Goal: Use online tool/utility: Utilize a website feature to perform a specific function

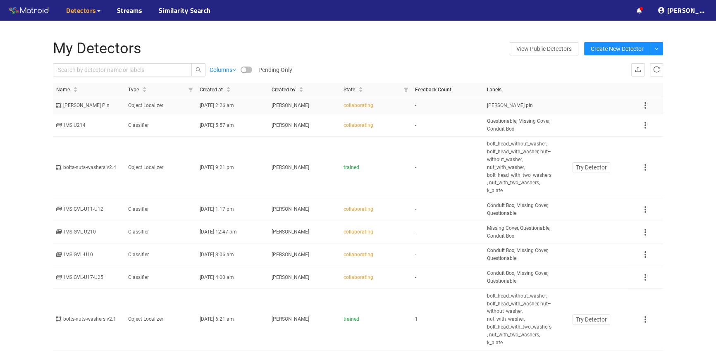
click at [88, 103] on div "Cotter Pin" at bounding box center [88, 106] width 65 height 8
click at [91, 103] on div "Cotter Pin" at bounding box center [88, 106] width 65 height 8
click at [86, 105] on div "Cotter Pin" at bounding box center [88, 106] width 65 height 8
click at [207, 109] on td "[DATE] 2:26 am" at bounding box center [232, 105] width 72 height 17
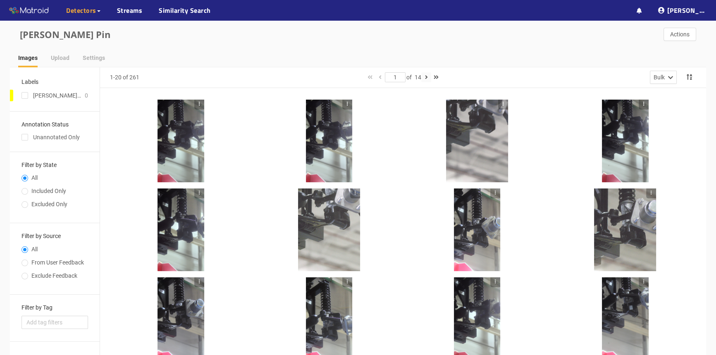
click at [427, 76] on icon "button" at bounding box center [425, 77] width 3 height 6
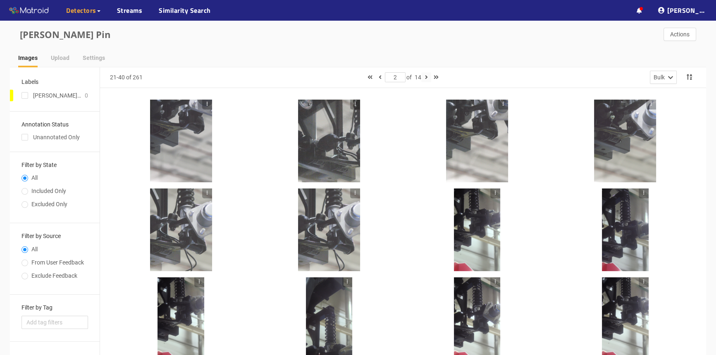
click at [424, 78] on button "button" at bounding box center [426, 77] width 10 height 10
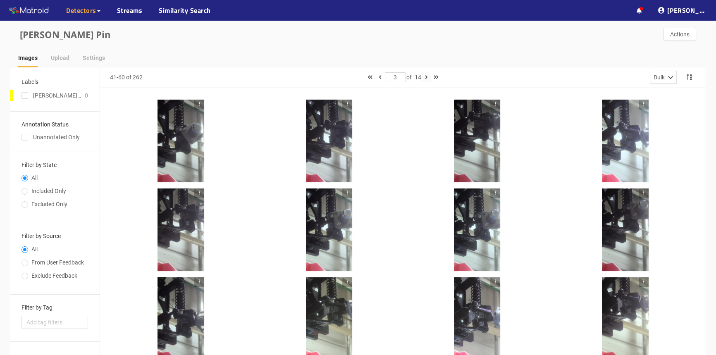
click at [426, 78] on button "button" at bounding box center [426, 77] width 10 height 10
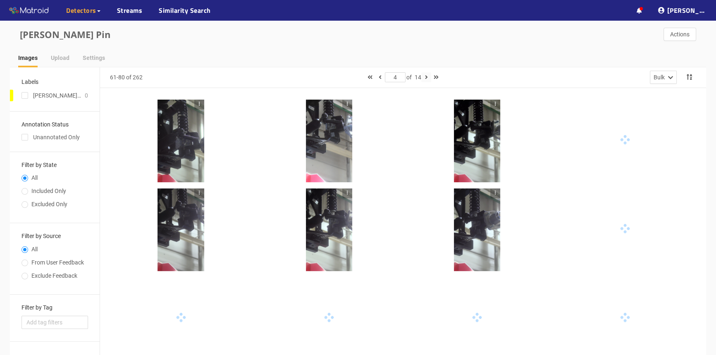
click at [426, 78] on button "button" at bounding box center [426, 77] width 10 height 10
type input "5"
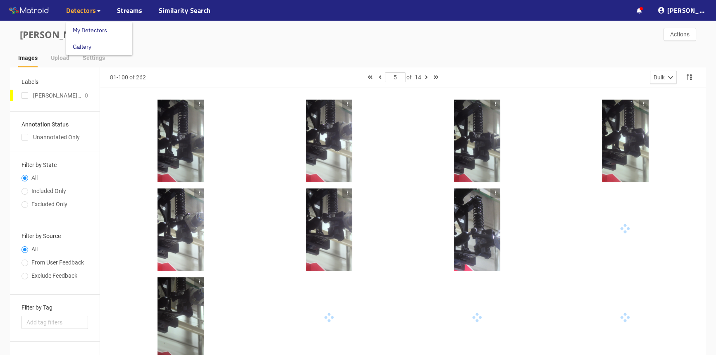
click at [95, 33] on link "My Detectors" at bounding box center [90, 30] width 34 height 17
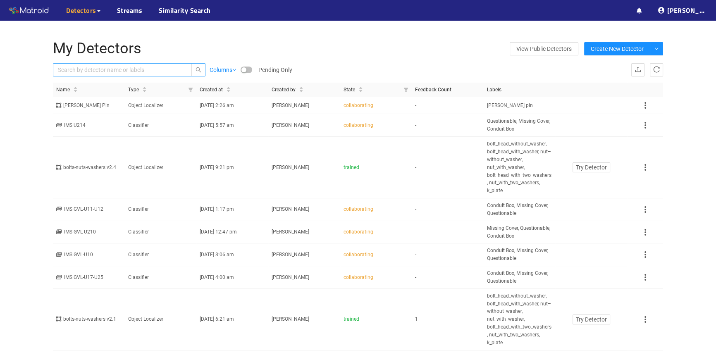
click at [85, 70] on input "text" at bounding box center [118, 69] width 121 height 9
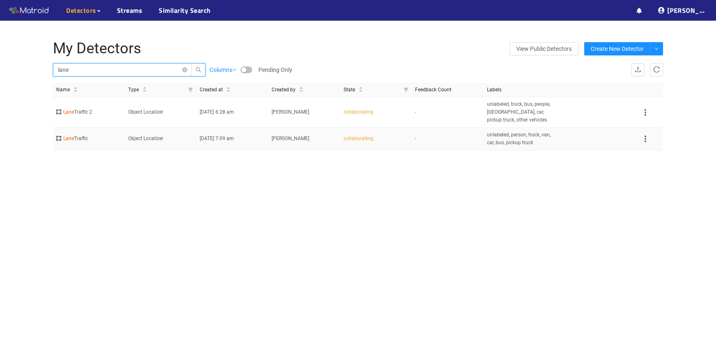
type input "lane"
click at [116, 137] on div "Lane Traffic" at bounding box center [88, 139] width 65 height 8
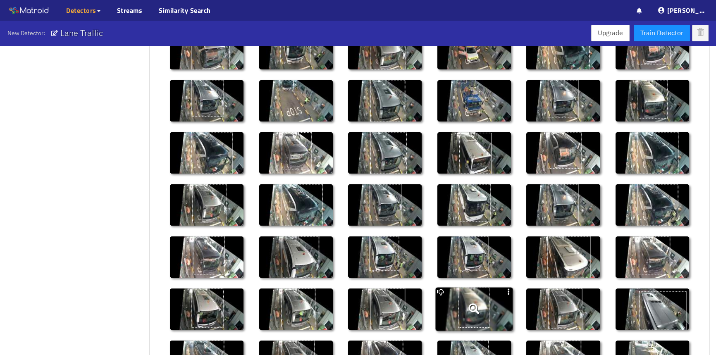
scroll to position [374, 0]
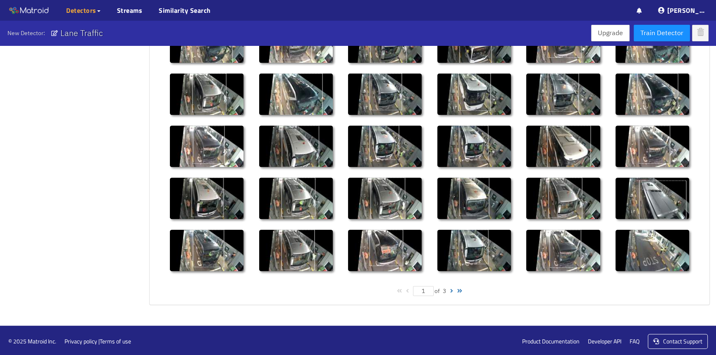
click at [449, 289] on div "1 of 3" at bounding box center [429, 291] width 547 height 15
click at [451, 288] on div "1 of 3" at bounding box center [429, 291] width 547 height 15
click at [452, 290] on div at bounding box center [451, 291] width 3 height 6
type input "2"
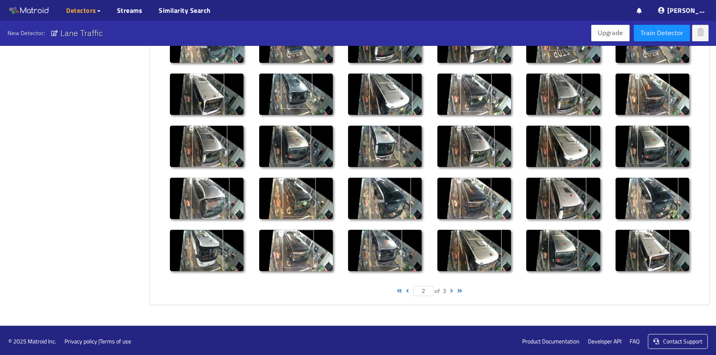
click at [452, 288] on div at bounding box center [451, 291] width 3 height 6
type input "3"
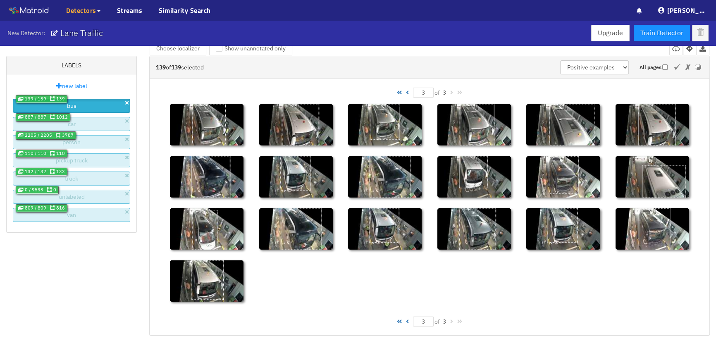
scroll to position [0, 0]
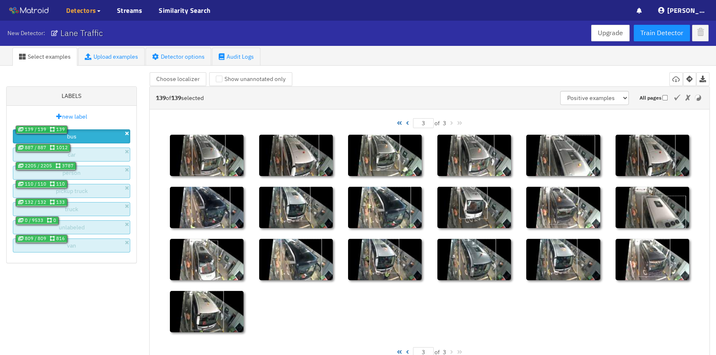
click at [406, 122] on div at bounding box center [407, 123] width 3 height 6
type input "2"
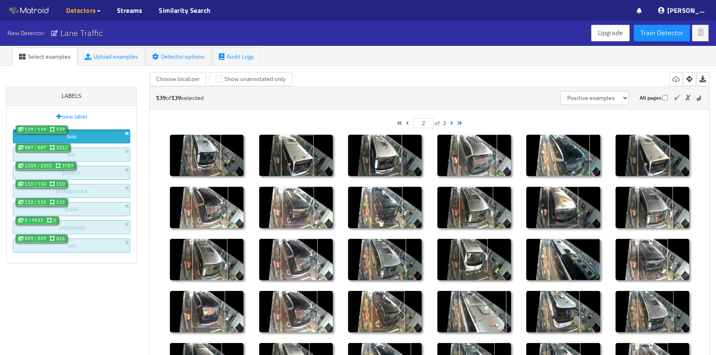
click at [406, 125] on div at bounding box center [407, 123] width 3 height 6
type input "1"
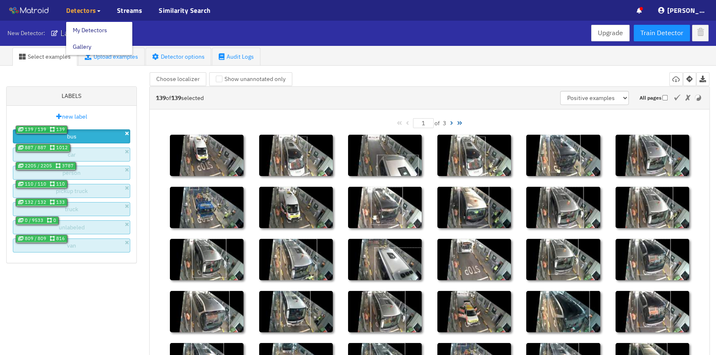
click at [91, 9] on span "Detectors" at bounding box center [81, 10] width 30 height 10
click at [94, 29] on link "My Detectors" at bounding box center [90, 30] width 34 height 17
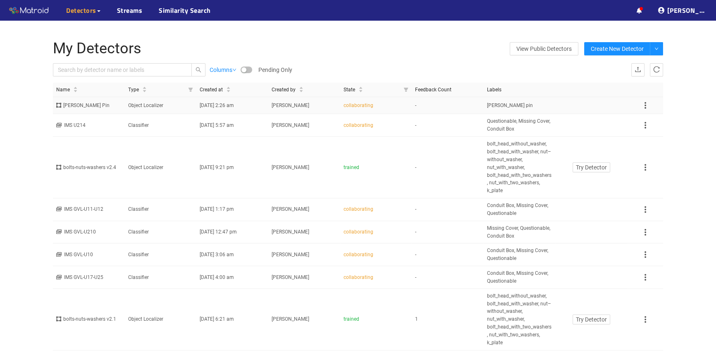
click at [509, 103] on td "[PERSON_NAME] pin" at bounding box center [520, 105] width 72 height 17
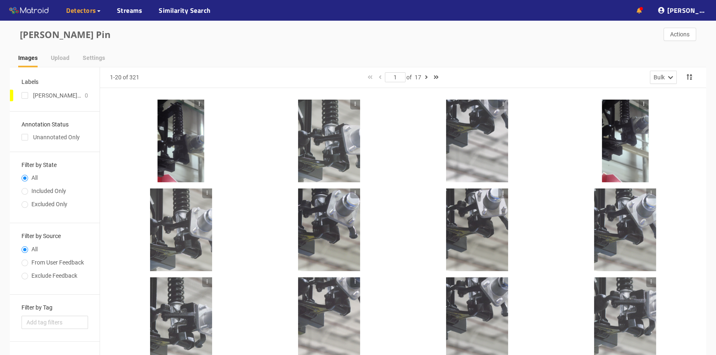
click at [642, 11] on icon at bounding box center [639, 11] width 5 height 6
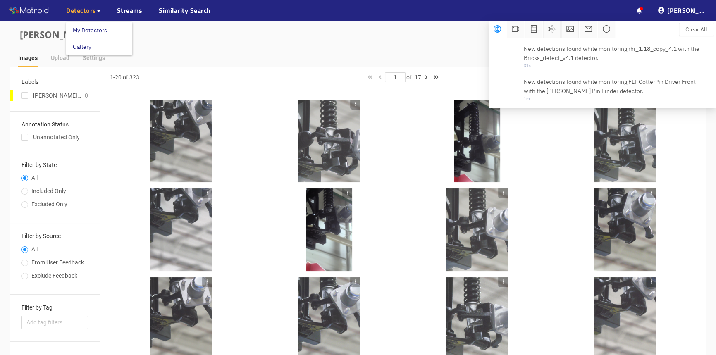
click at [89, 25] on link "My Detectors" at bounding box center [90, 30] width 34 height 17
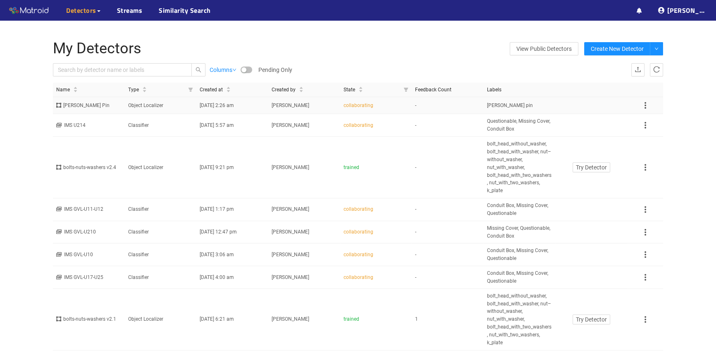
click at [106, 108] on div "[PERSON_NAME] Pin" at bounding box center [88, 106] width 65 height 8
click at [247, 105] on td "[DATE] 2:26 am" at bounding box center [232, 105] width 72 height 17
click at [405, 105] on div "collaborating" at bounding box center [375, 106] width 65 height 8
click at [462, 103] on td "-" at bounding box center [448, 105] width 72 height 17
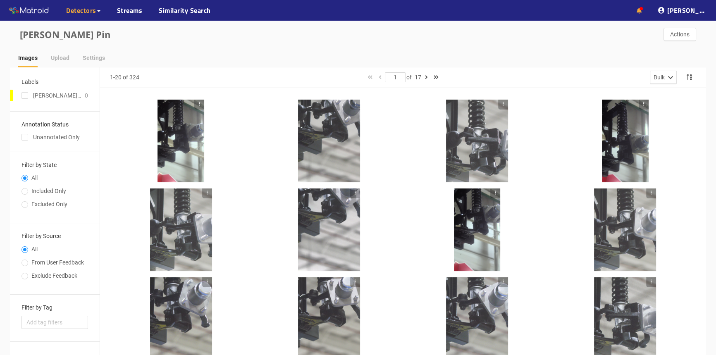
click at [642, 9] on icon at bounding box center [639, 11] width 5 height 6
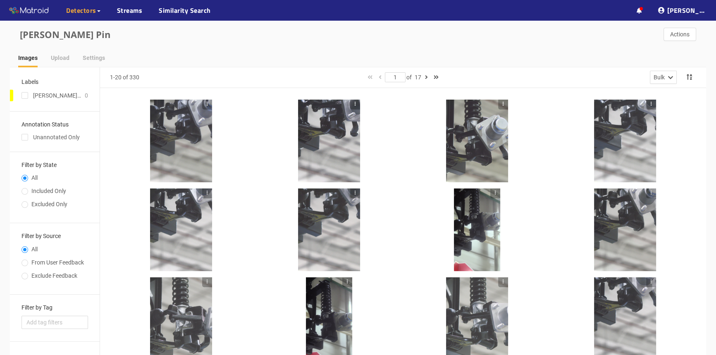
click at [322, 44] on div "Cotter Pin Actions" at bounding box center [358, 35] width 696 height 28
click at [427, 77] on icon "button" at bounding box center [425, 77] width 3 height 6
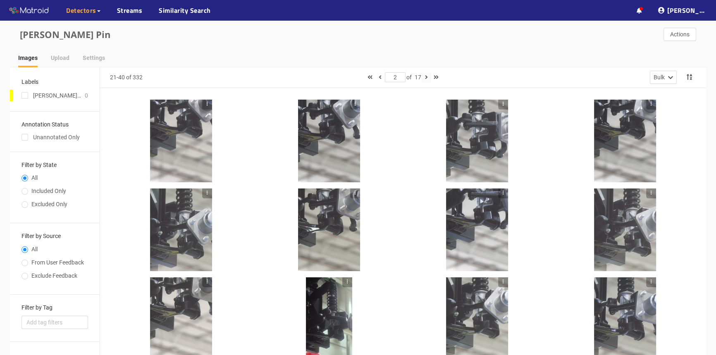
click at [427, 77] on icon "button" at bounding box center [425, 77] width 3 height 6
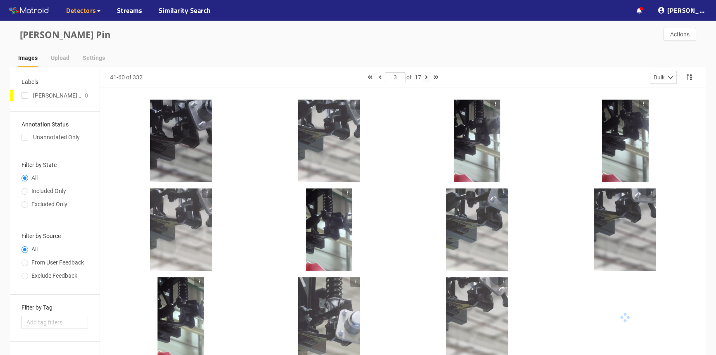
click at [427, 77] on icon "button" at bounding box center [425, 77] width 3 height 6
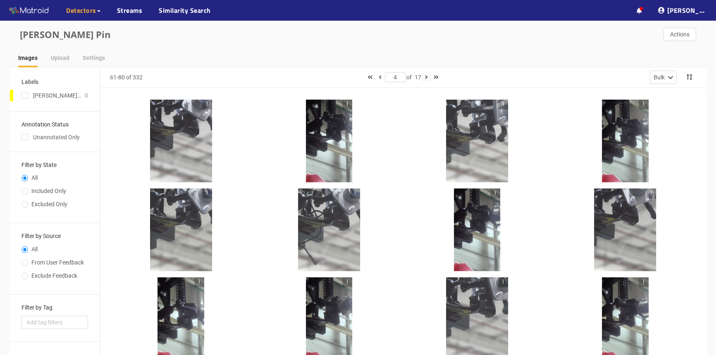
click at [427, 77] on icon "button" at bounding box center [425, 77] width 3 height 6
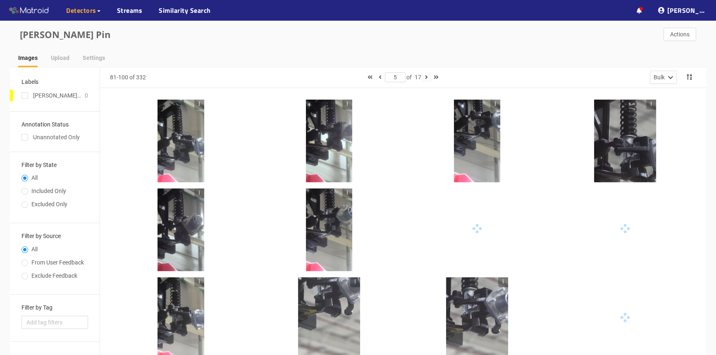
click at [427, 77] on icon "button" at bounding box center [425, 77] width 3 height 6
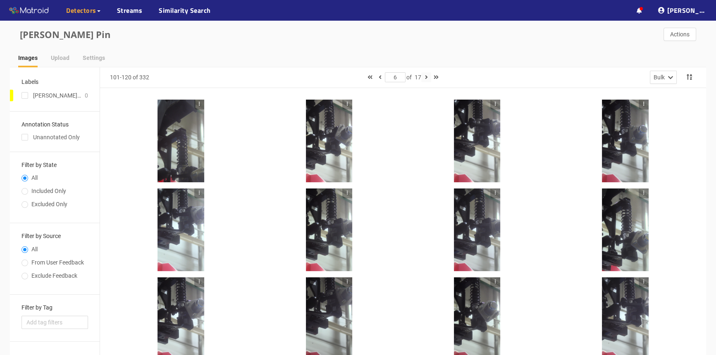
click at [427, 77] on icon "button" at bounding box center [425, 77] width 3 height 6
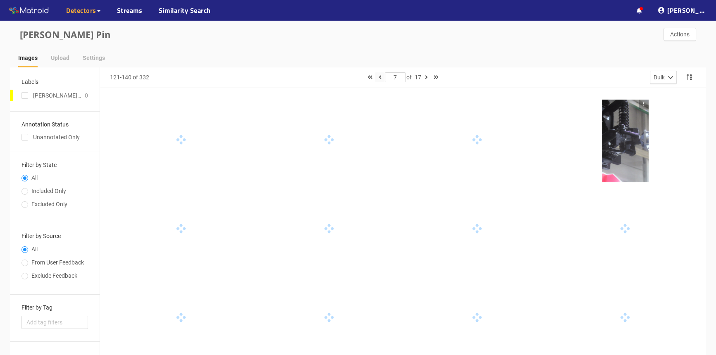
click at [375, 78] on button "button" at bounding box center [380, 77] width 10 height 10
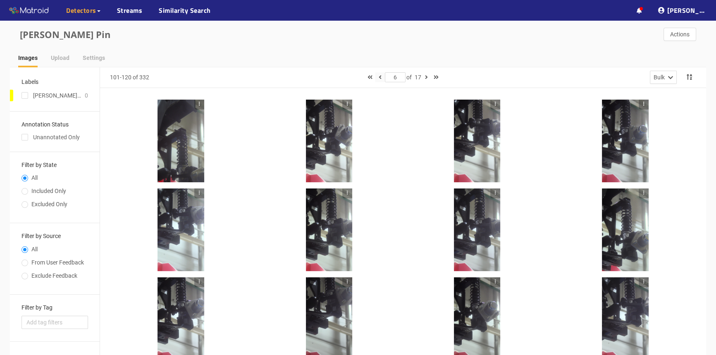
click at [375, 78] on button "button" at bounding box center [380, 77] width 10 height 10
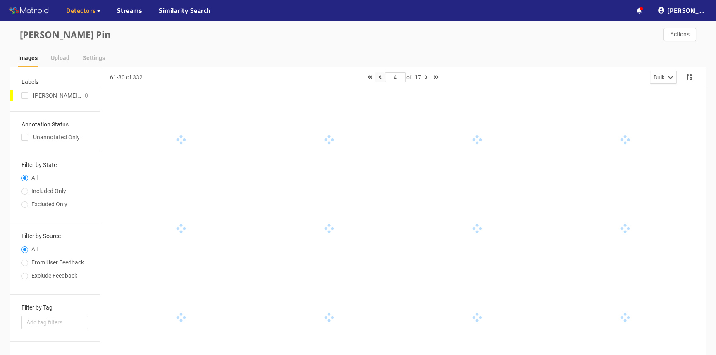
click at [377, 77] on button "button" at bounding box center [380, 77] width 10 height 10
click at [378, 77] on icon "button" at bounding box center [379, 77] width 3 height 6
type input "1"
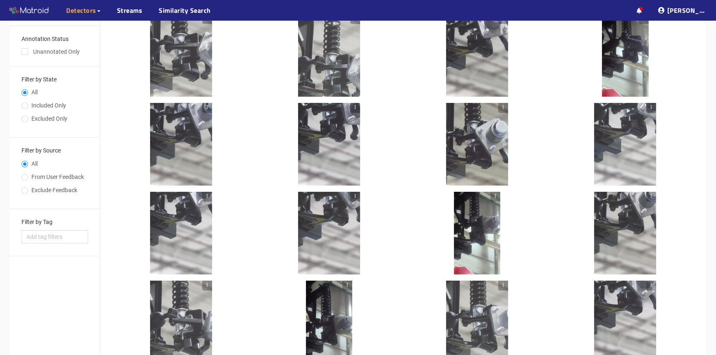
scroll to position [236, 0]
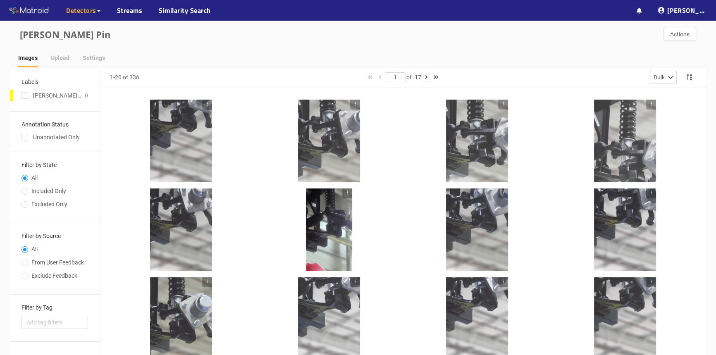
click at [427, 77] on icon "button" at bounding box center [425, 77] width 3 height 6
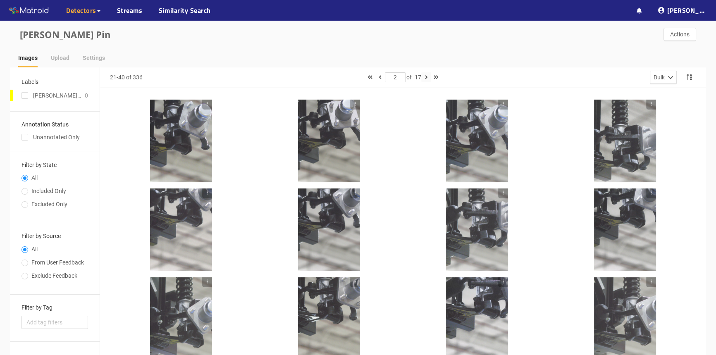
click at [426, 79] on button "button" at bounding box center [426, 77] width 10 height 10
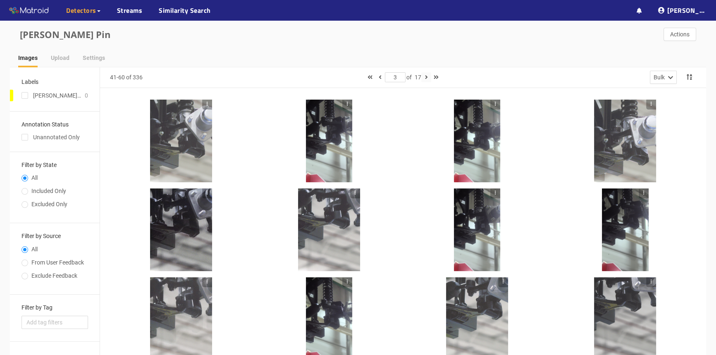
click at [424, 75] on button "button" at bounding box center [426, 77] width 10 height 10
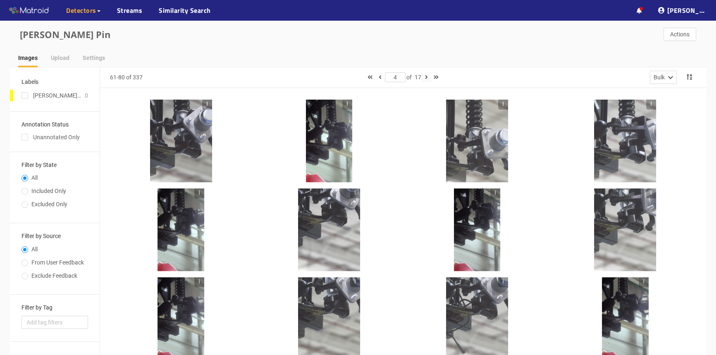
click at [426, 77] on icon "button" at bounding box center [425, 77] width 3 height 6
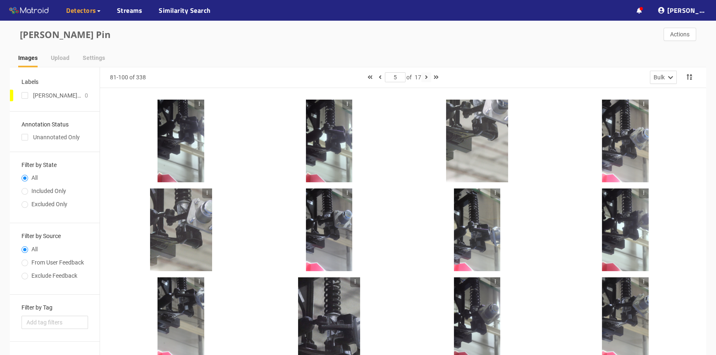
click at [427, 76] on icon "button" at bounding box center [425, 77] width 3 height 6
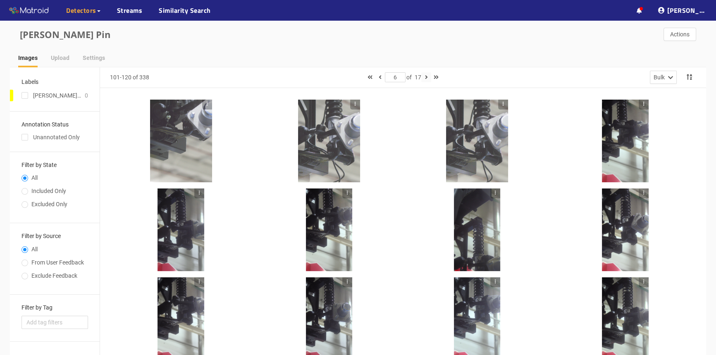
click at [427, 76] on icon "button" at bounding box center [425, 77] width 3 height 6
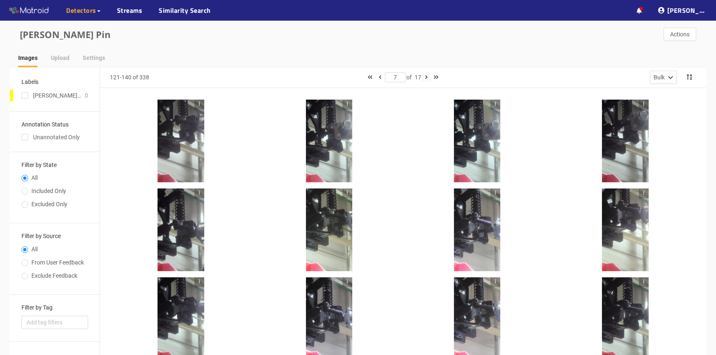
click at [427, 79] on icon "button" at bounding box center [425, 77] width 3 height 6
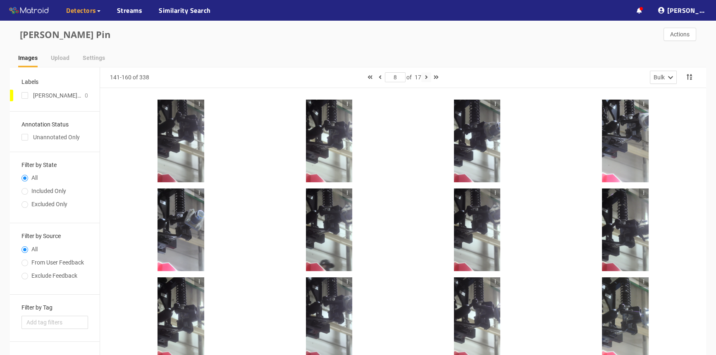
click at [425, 76] on button "button" at bounding box center [426, 77] width 10 height 10
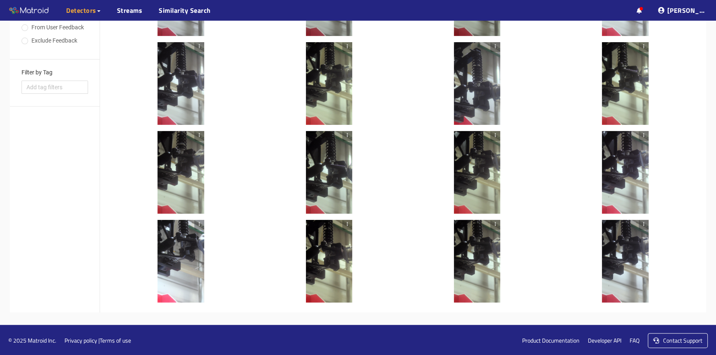
scroll to position [236, 0]
click at [188, 262] on div at bounding box center [180, 260] width 47 height 83
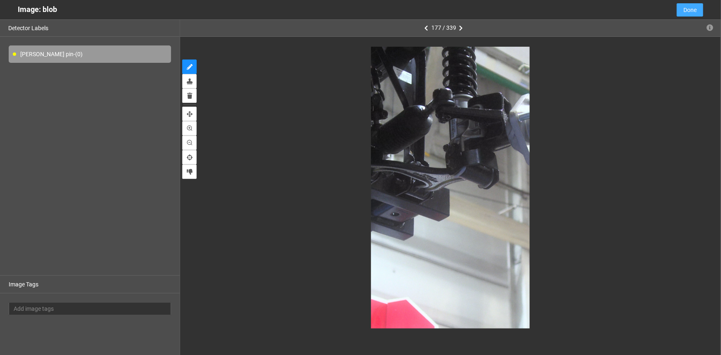
click at [696, 12] on span "Done" at bounding box center [690, 9] width 13 height 9
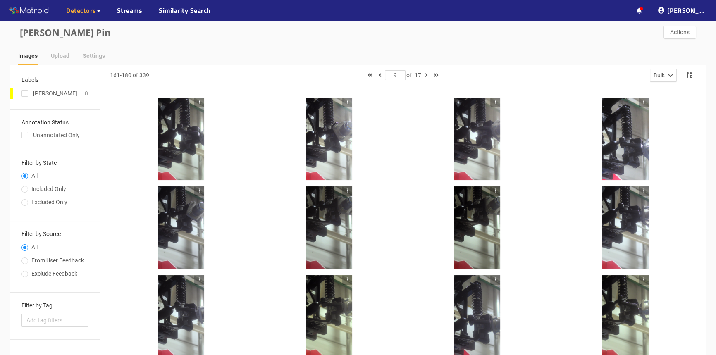
scroll to position [0, 0]
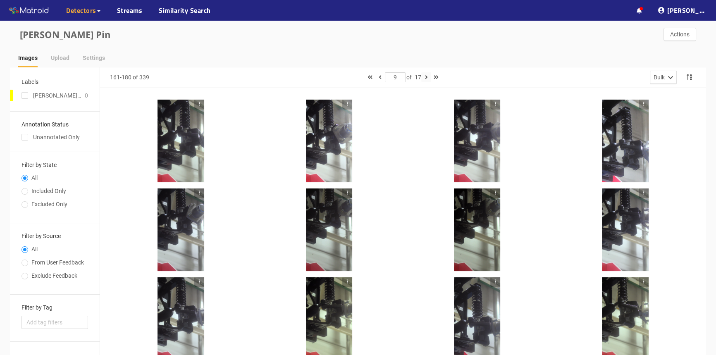
click at [429, 77] on button "button" at bounding box center [426, 77] width 10 height 10
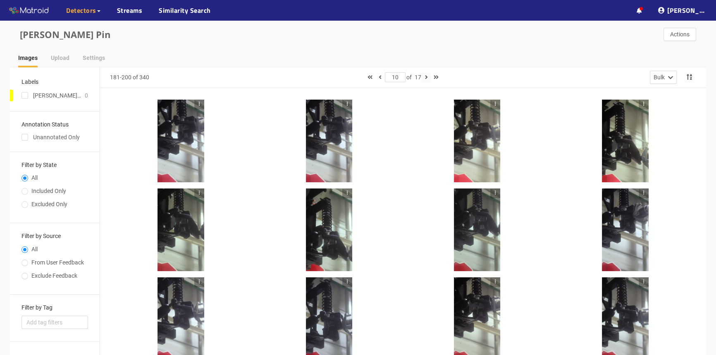
click at [426, 77] on icon "button" at bounding box center [425, 77] width 3 height 6
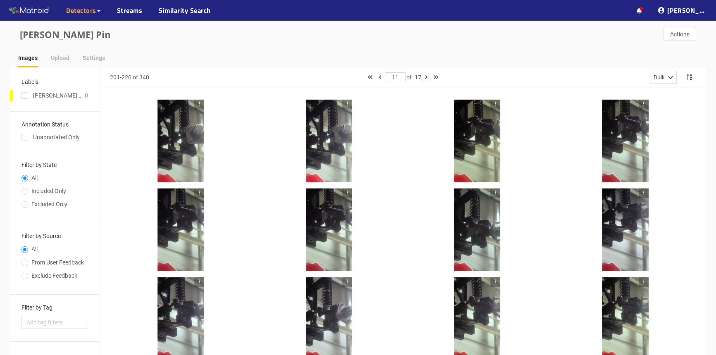
click at [427, 78] on icon "button" at bounding box center [425, 77] width 3 height 6
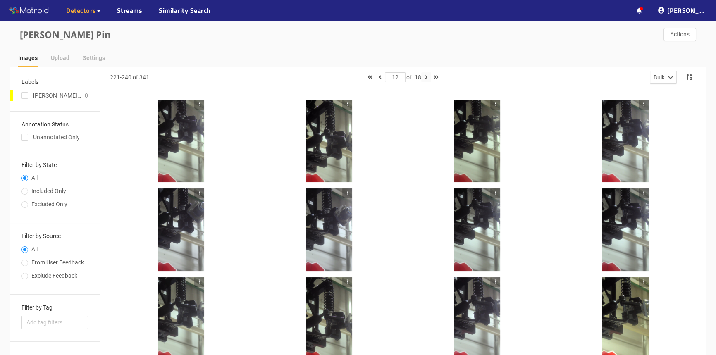
click at [426, 76] on icon "button" at bounding box center [425, 77] width 3 height 6
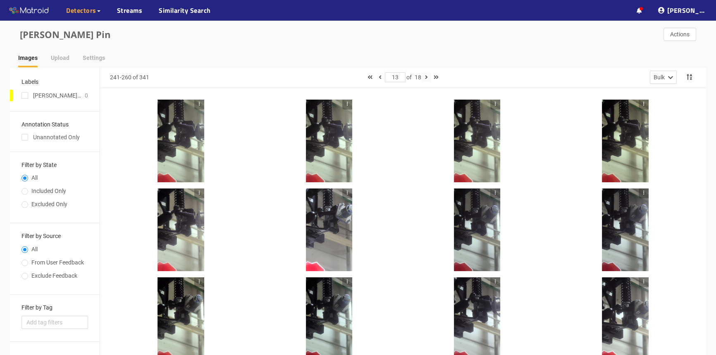
click at [425, 76] on button "button" at bounding box center [426, 77] width 10 height 10
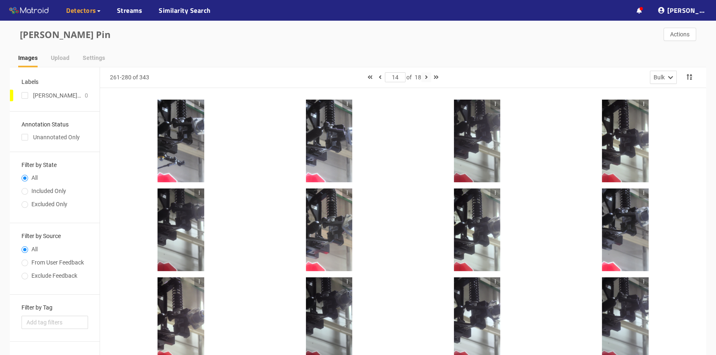
click at [426, 79] on icon "button" at bounding box center [425, 77] width 3 height 6
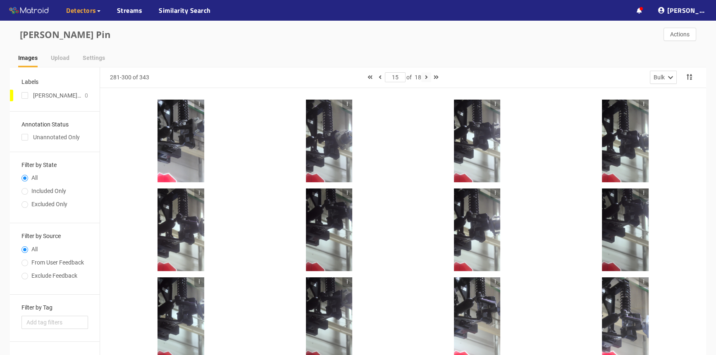
click at [426, 78] on button "button" at bounding box center [426, 77] width 10 height 10
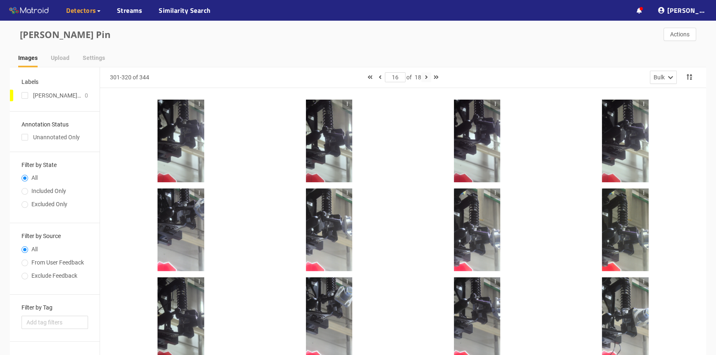
click at [427, 77] on icon "button" at bounding box center [425, 77] width 3 height 6
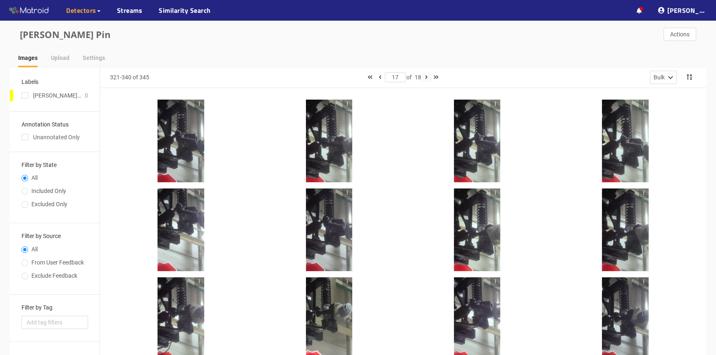
click at [425, 76] on button "button" at bounding box center [426, 77] width 10 height 10
type input "18"
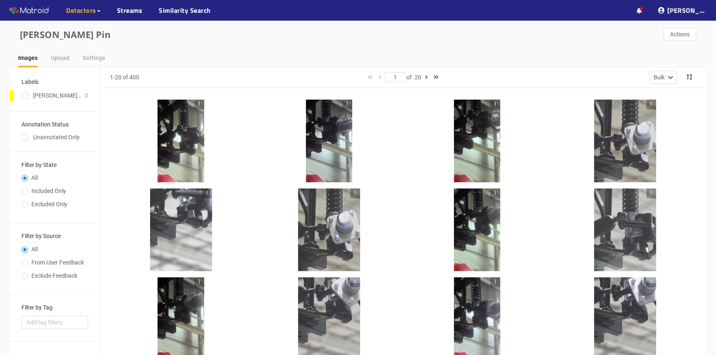
click at [597, 43] on div "Cotter Pin Actions" at bounding box center [358, 35] width 696 height 28
